Goal: Find contact information: Find contact information

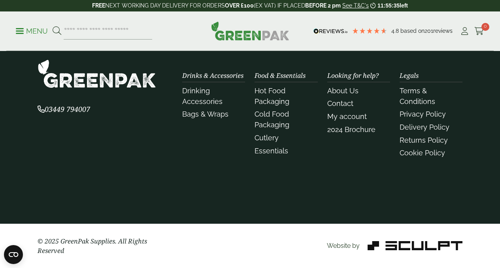
scroll to position [933, 0]
click at [339, 104] on link "Contact" at bounding box center [340, 103] width 26 height 8
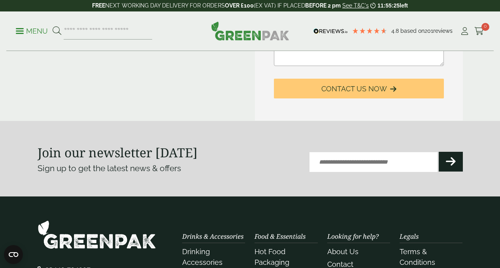
scroll to position [435, 0]
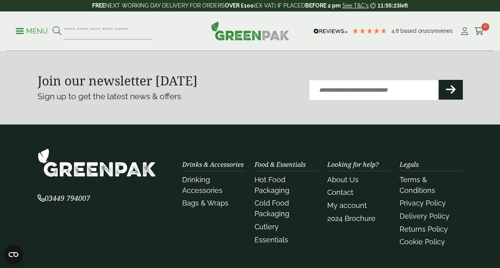
click at [416, 187] on li "Terms & Conditions" at bounding box center [431, 184] width 63 height 21
click at [416, 191] on link "Terms & Conditions" at bounding box center [418, 185] width 36 height 19
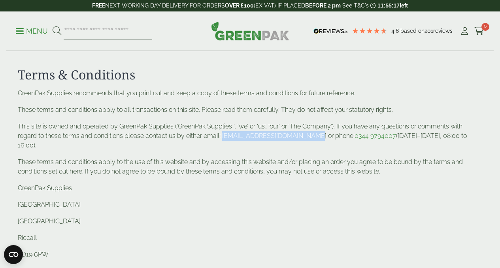
drag, startPoint x: 224, startPoint y: 134, endPoint x: 307, endPoint y: 136, distance: 83.1
click at [307, 136] on p "This site is owned and operated by GreenPak Supplies (‘GreenPak Supplies ’, ‘we…" at bounding box center [250, 136] width 465 height 28
copy p "[EMAIL_ADDRESS][DOMAIN_NAME]"
